Goal: Task Accomplishment & Management: Use online tool/utility

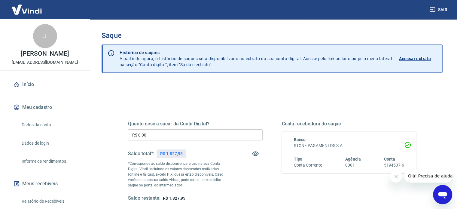
click at [171, 137] on input "R$ 0,00" at bounding box center [195, 134] width 134 height 11
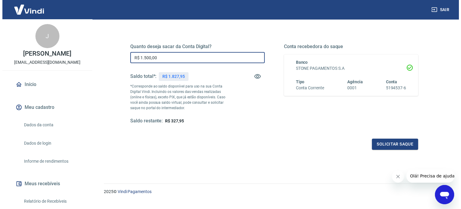
scroll to position [88, 0]
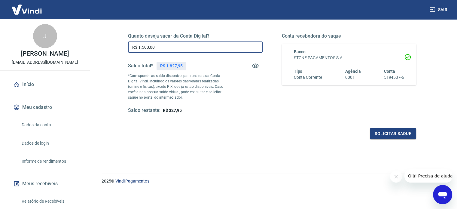
drag, startPoint x: 144, startPoint y: 46, endPoint x: 166, endPoint y: 44, distance: 21.7
click at [166, 44] on input "R$ 1.500,00" at bounding box center [195, 46] width 134 height 11
type input "R$ 1.600,00"
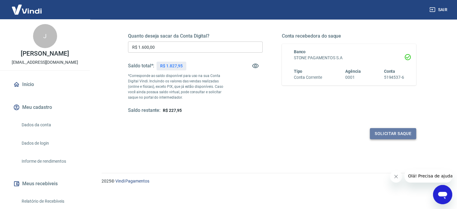
click at [376, 130] on button "Solicitar saque" at bounding box center [393, 133] width 46 height 11
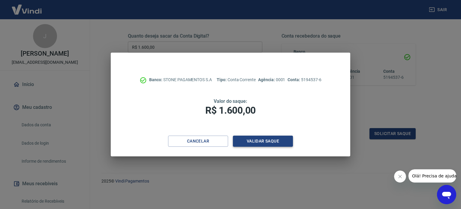
click at [252, 143] on button "Validar saque" at bounding box center [263, 140] width 60 height 11
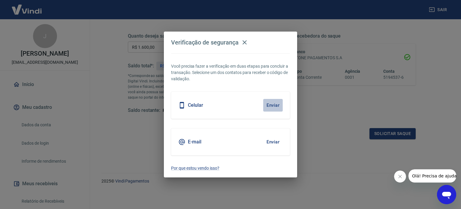
click at [270, 104] on button "Enviar" at bounding box center [273, 105] width 20 height 13
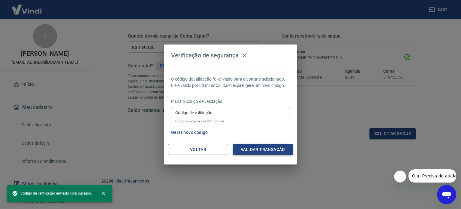
click at [258, 147] on button "Validar transação" at bounding box center [263, 149] width 60 height 11
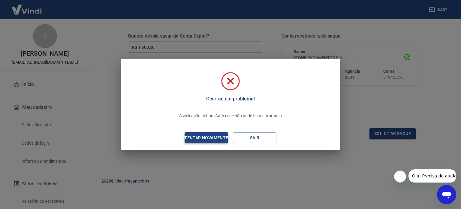
click at [217, 137] on div "Tentar novamente" at bounding box center [206, 138] width 58 height 8
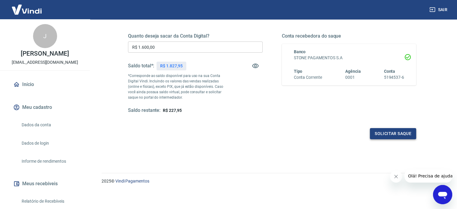
click at [387, 129] on button "Solicitar saque" at bounding box center [393, 133] width 46 height 11
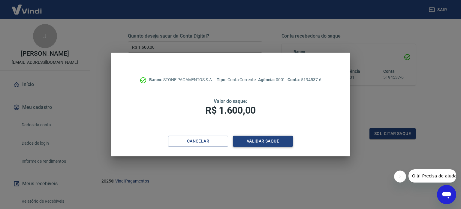
click at [259, 142] on button "Validar saque" at bounding box center [263, 140] width 60 height 11
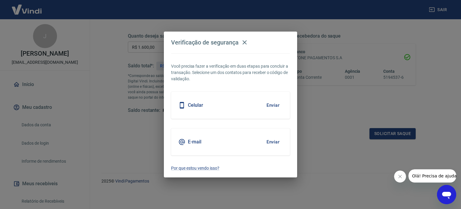
click at [273, 102] on button "Enviar" at bounding box center [273, 105] width 20 height 13
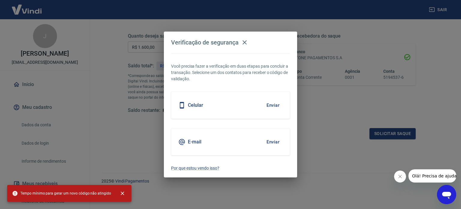
click at [270, 142] on button "Enviar" at bounding box center [273, 141] width 20 height 13
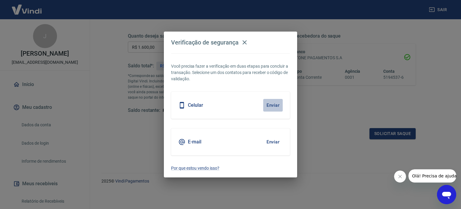
click at [270, 104] on button "Enviar" at bounding box center [273, 105] width 20 height 13
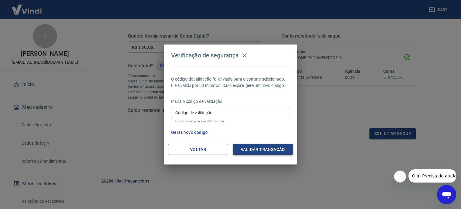
click at [247, 150] on button "Validar transação" at bounding box center [263, 149] width 60 height 11
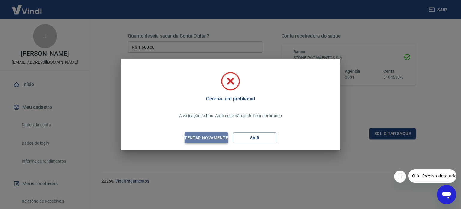
click at [194, 138] on div "Tentar novamente" at bounding box center [206, 138] width 58 height 8
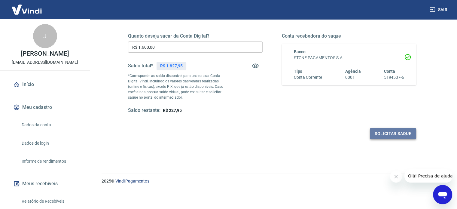
click at [394, 137] on button "Solicitar saque" at bounding box center [393, 133] width 46 height 11
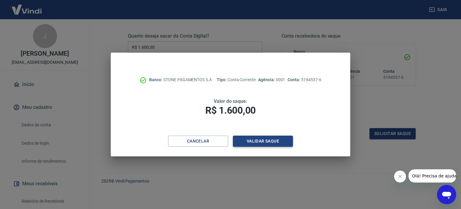
click at [267, 143] on button "Validar saque" at bounding box center [263, 140] width 60 height 11
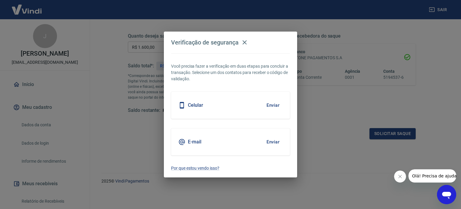
click at [268, 137] on button "Enviar" at bounding box center [273, 141] width 20 height 13
click at [272, 141] on button "Enviar" at bounding box center [273, 141] width 20 height 13
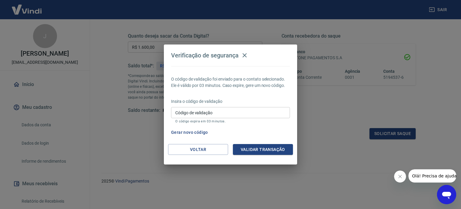
click at [257, 113] on input "Código de validação" at bounding box center [230, 112] width 119 height 11
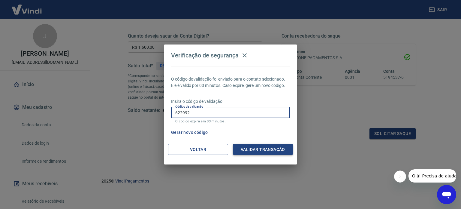
type input "622992"
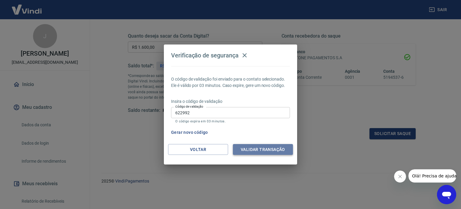
click at [258, 152] on button "Validar transação" at bounding box center [263, 149] width 60 height 11
